Goal: Task Accomplishment & Management: Use online tool/utility

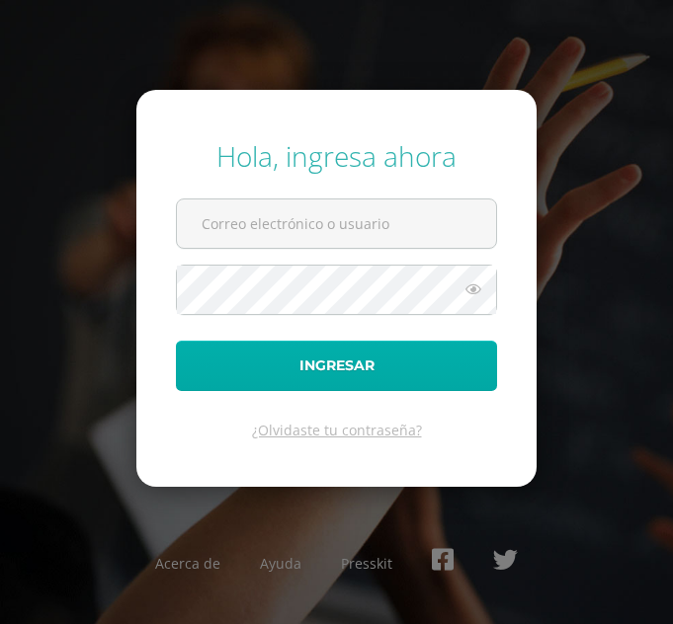
type input "[EMAIL_ADDRESS][DOMAIN_NAME]"
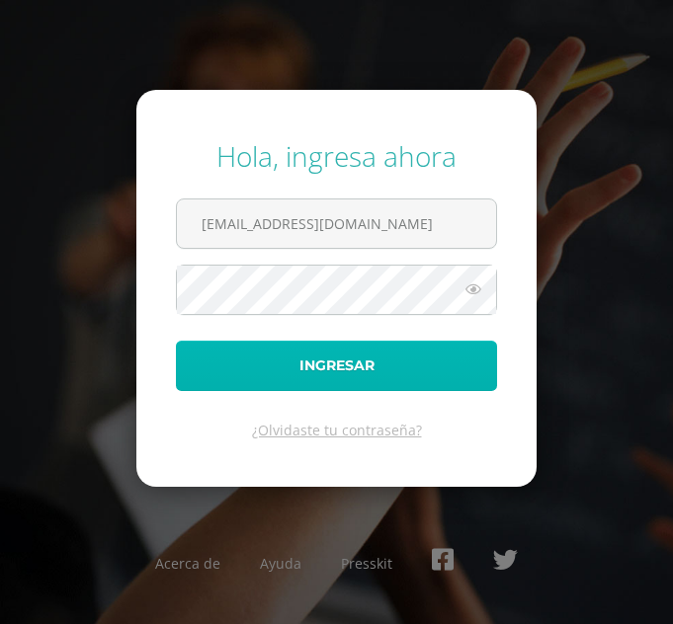
click at [405, 360] on button "Ingresar" at bounding box center [336, 366] width 321 height 50
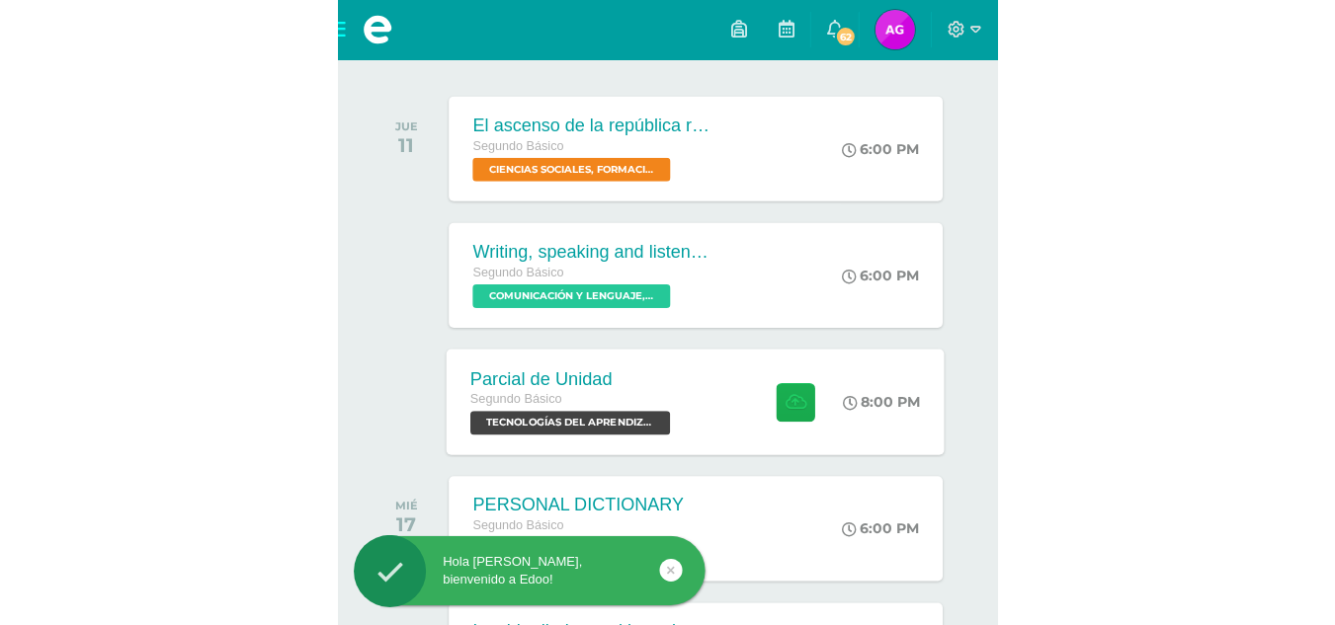
scroll to position [298, 0]
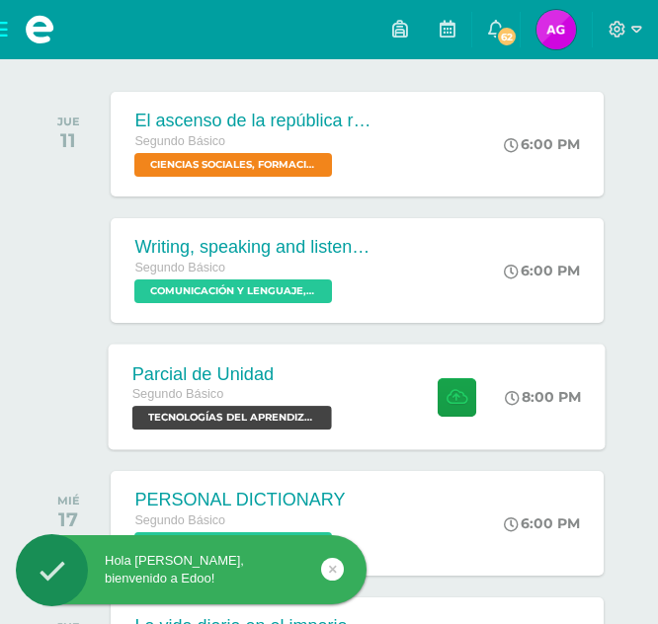
click at [409, 389] on div at bounding box center [452, 397] width 97 height 106
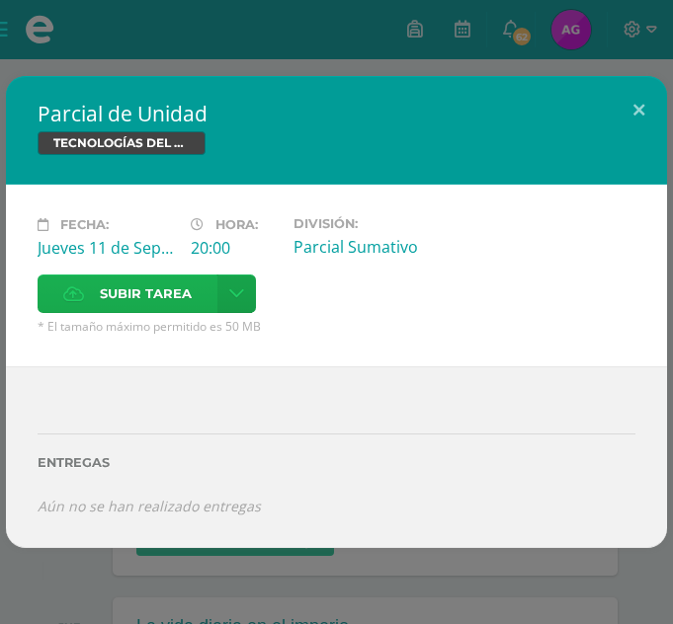
click at [166, 285] on span "Subir tarea" at bounding box center [146, 294] width 92 height 37
click at [0, 0] on input "Subir tarea" at bounding box center [0, 0] width 0 height 0
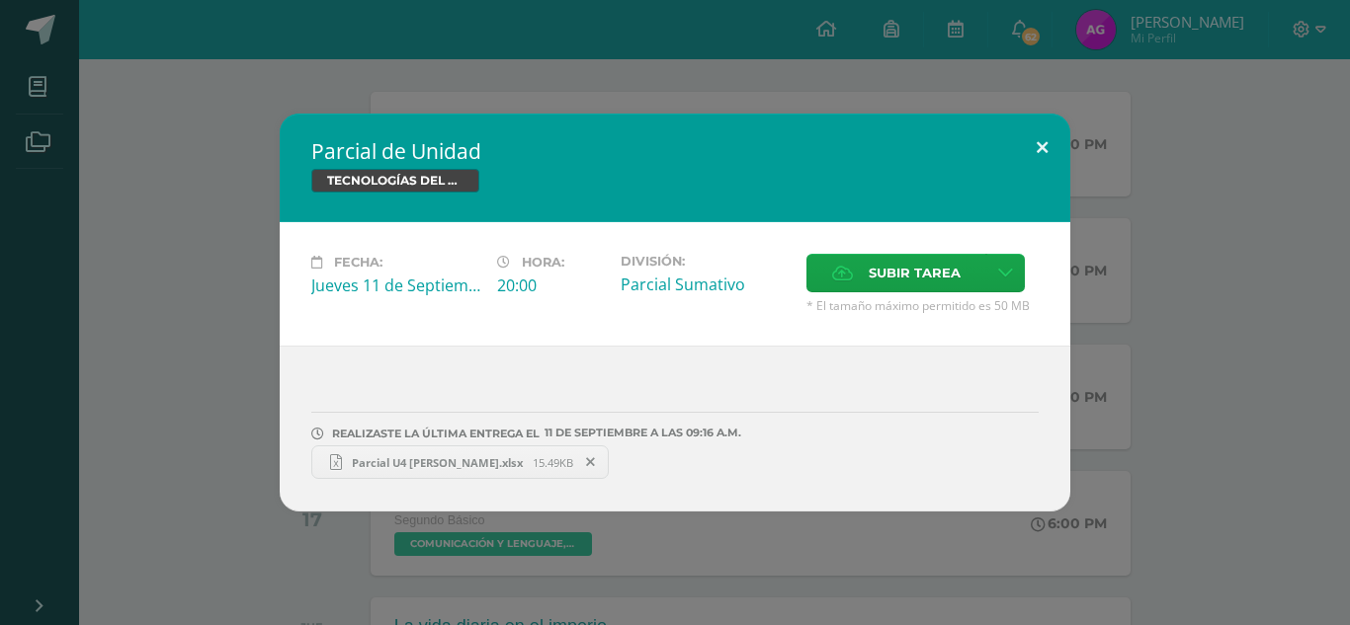
click at [672, 133] on button at bounding box center [1042, 147] width 56 height 67
